Goal: Navigation & Orientation: Find specific page/section

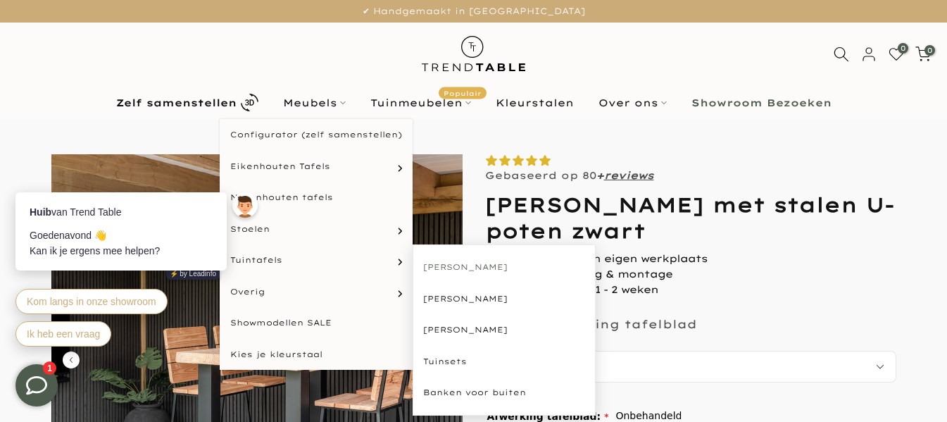
click at [465, 270] on link "[PERSON_NAME]" at bounding box center [504, 267] width 183 height 32
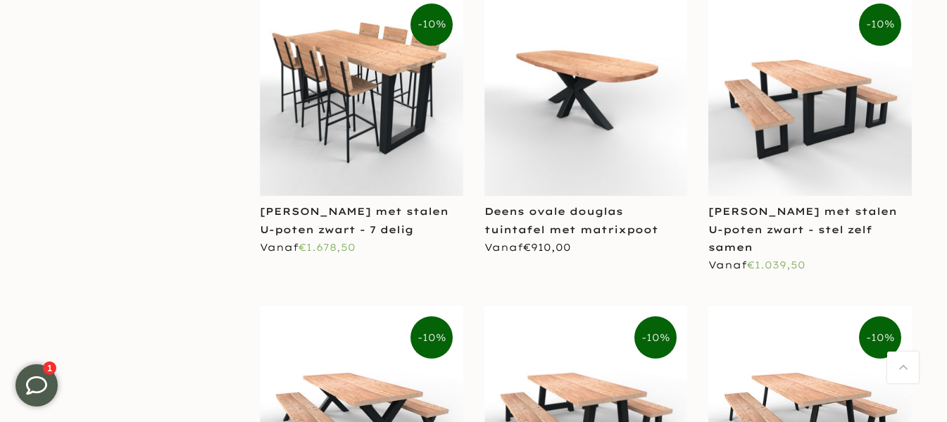
scroll to position [2534, 0]
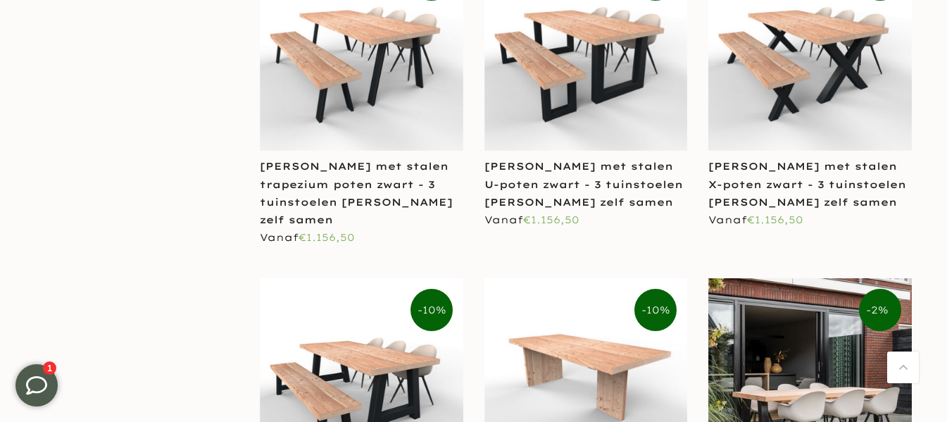
scroll to position [3379, 0]
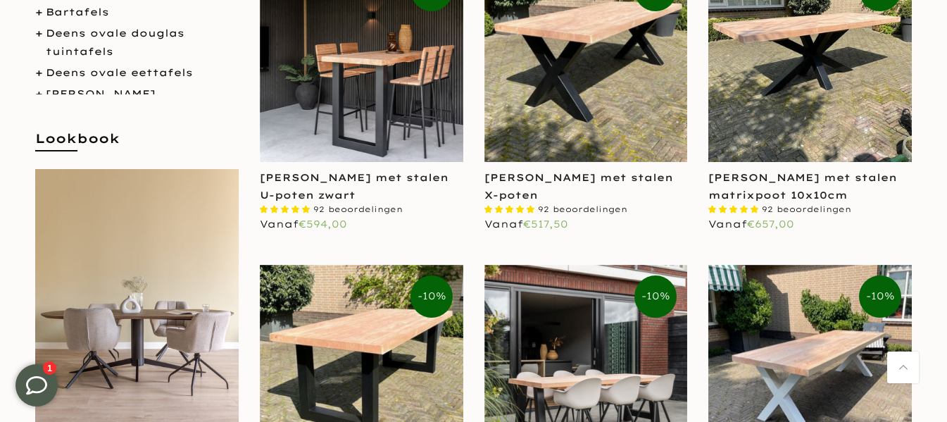
scroll to position [352, 0]
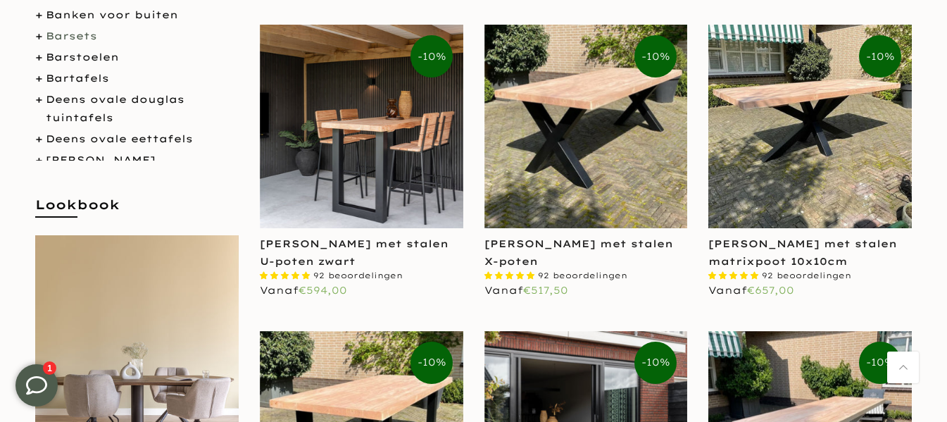
click at [73, 35] on link "Barsets" at bounding box center [71, 36] width 51 height 13
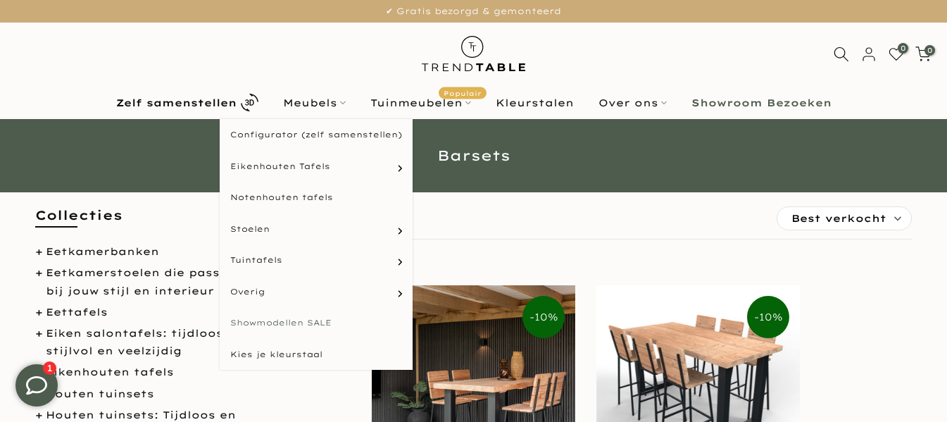
click at [308, 322] on link "Showmodellen SALE" at bounding box center [316, 323] width 193 height 32
